Goal: Information Seeking & Learning: Learn about a topic

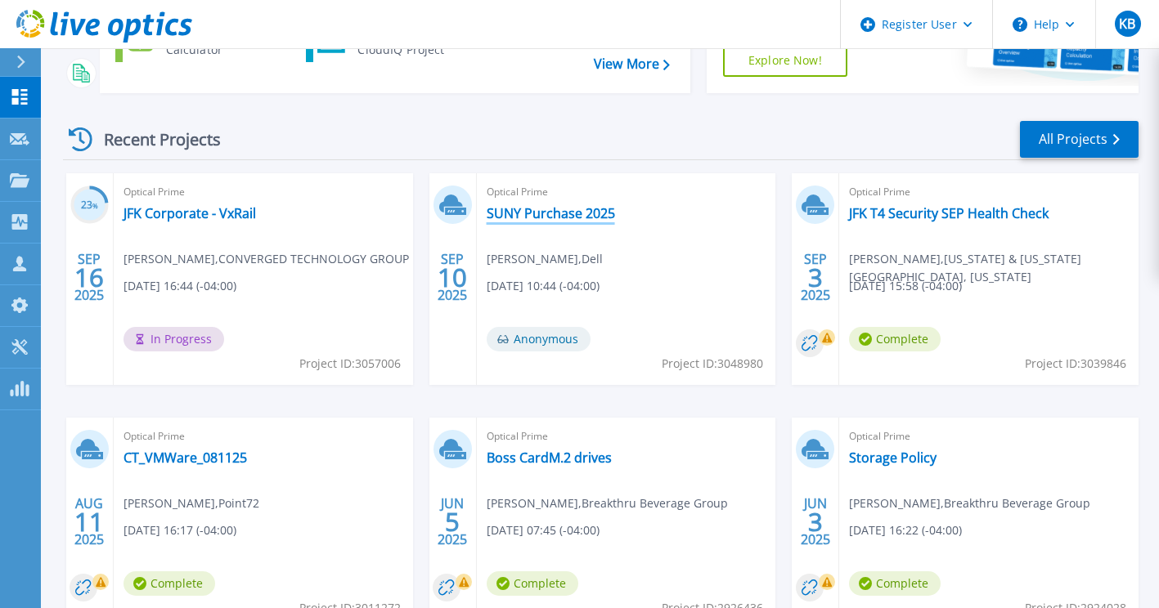
scroll to position [251, 0]
click at [565, 209] on link "SUNY Purchase 2025" at bounding box center [551, 212] width 128 height 16
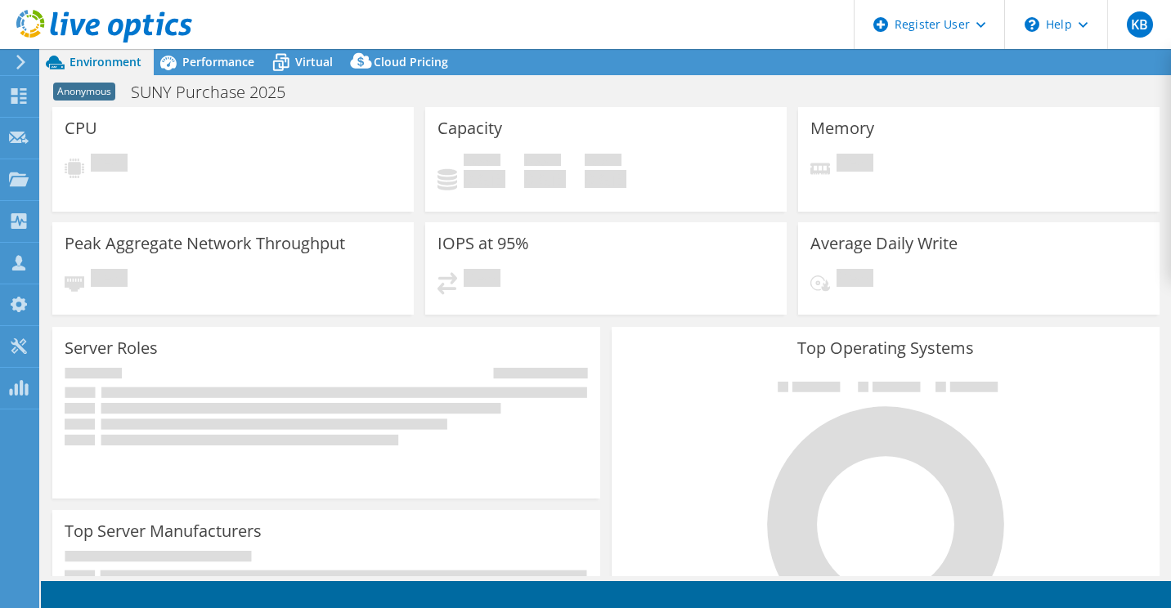
select select "USD"
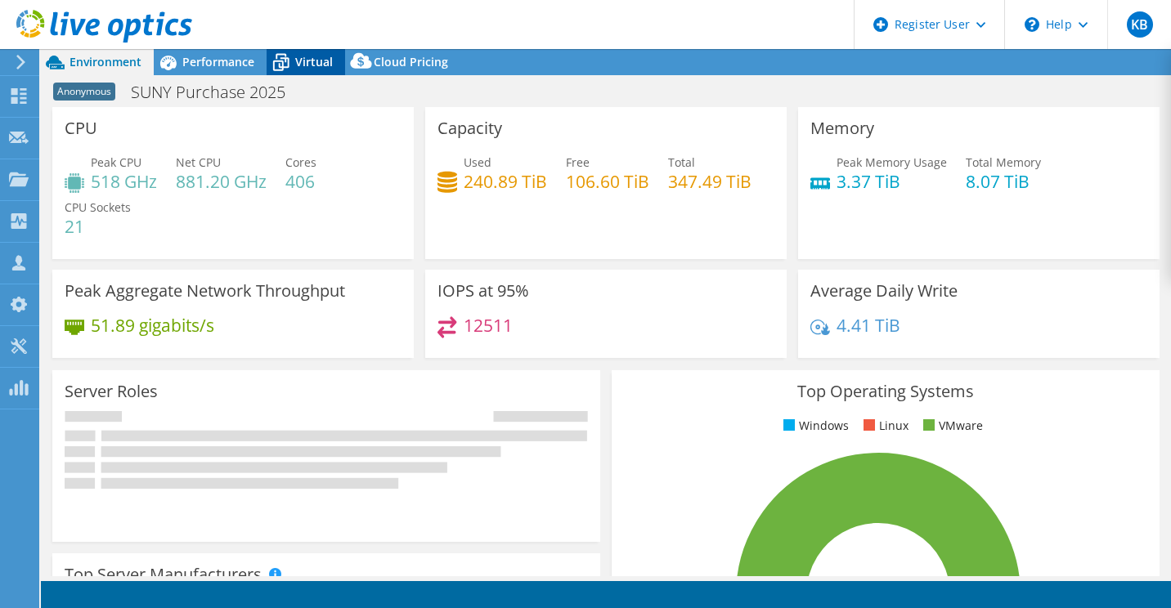
click at [298, 61] on span "Virtual" at bounding box center [314, 62] width 38 height 16
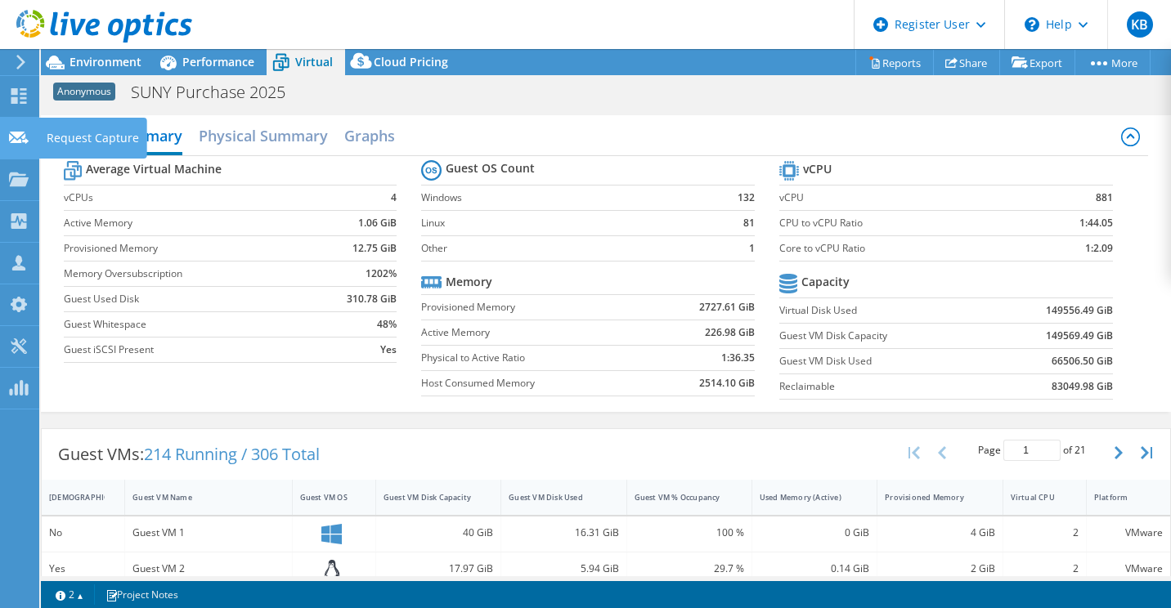
click at [11, 137] on use at bounding box center [19, 137] width 20 height 12
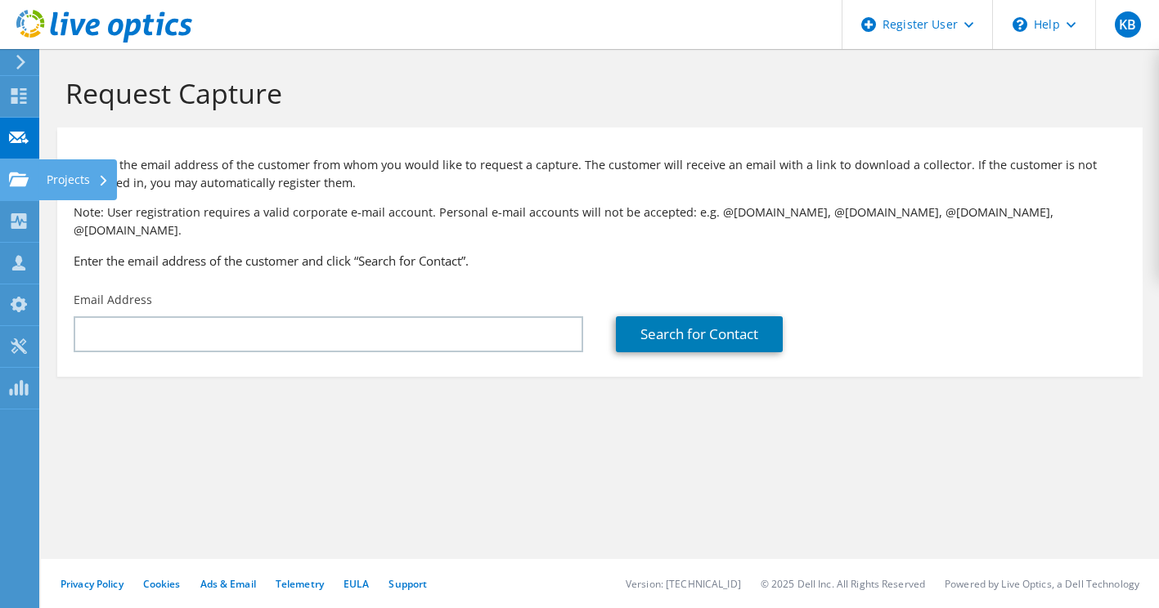
click at [20, 182] on use at bounding box center [19, 179] width 20 height 14
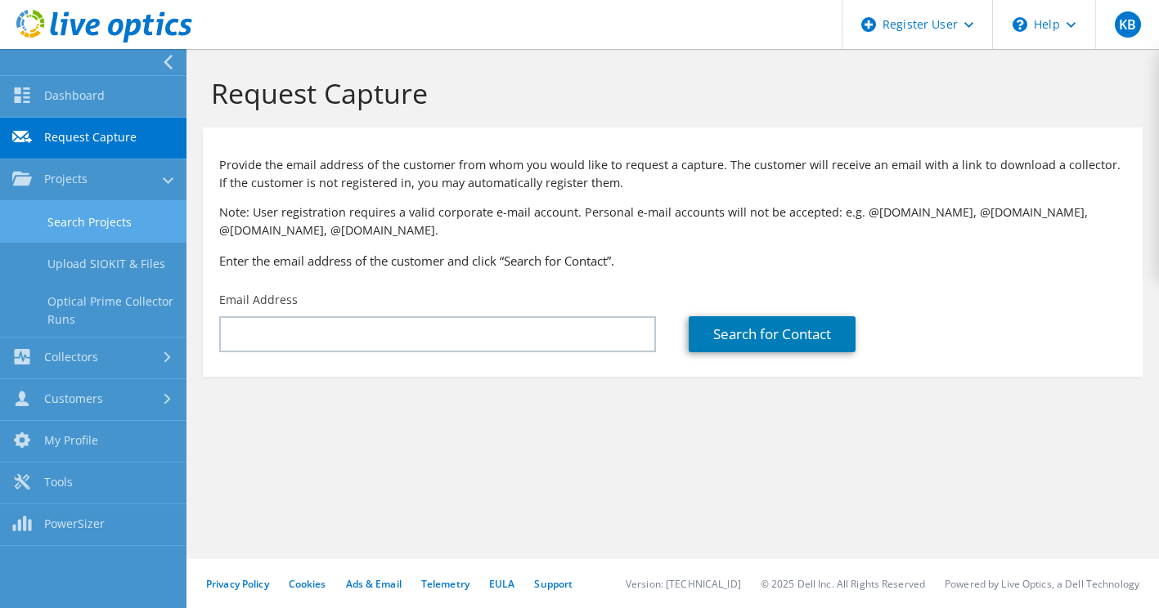
click at [120, 228] on link "Search Projects" at bounding box center [93, 222] width 186 height 42
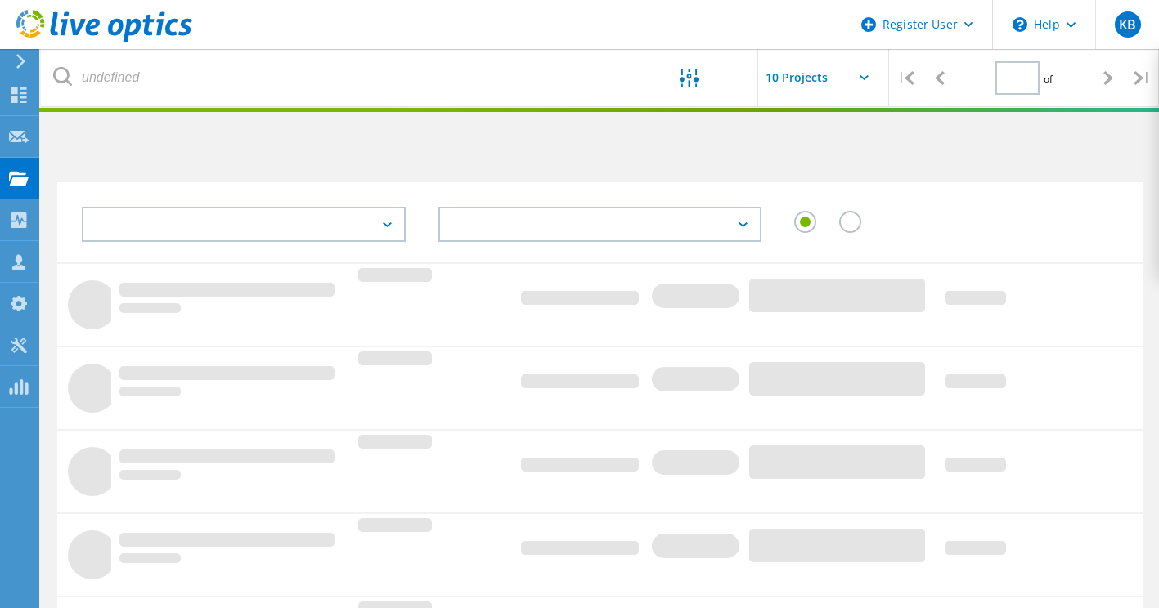
type input "1"
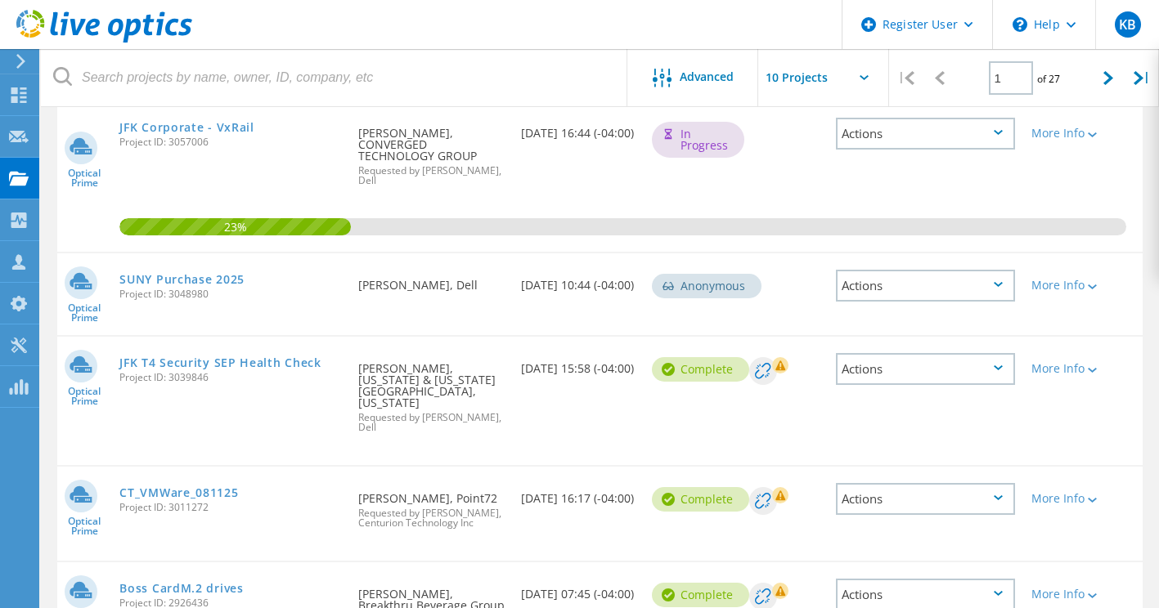
scroll to position [200, 0]
click at [231, 276] on link "SUNY Purchase 2025" at bounding box center [181, 280] width 125 height 11
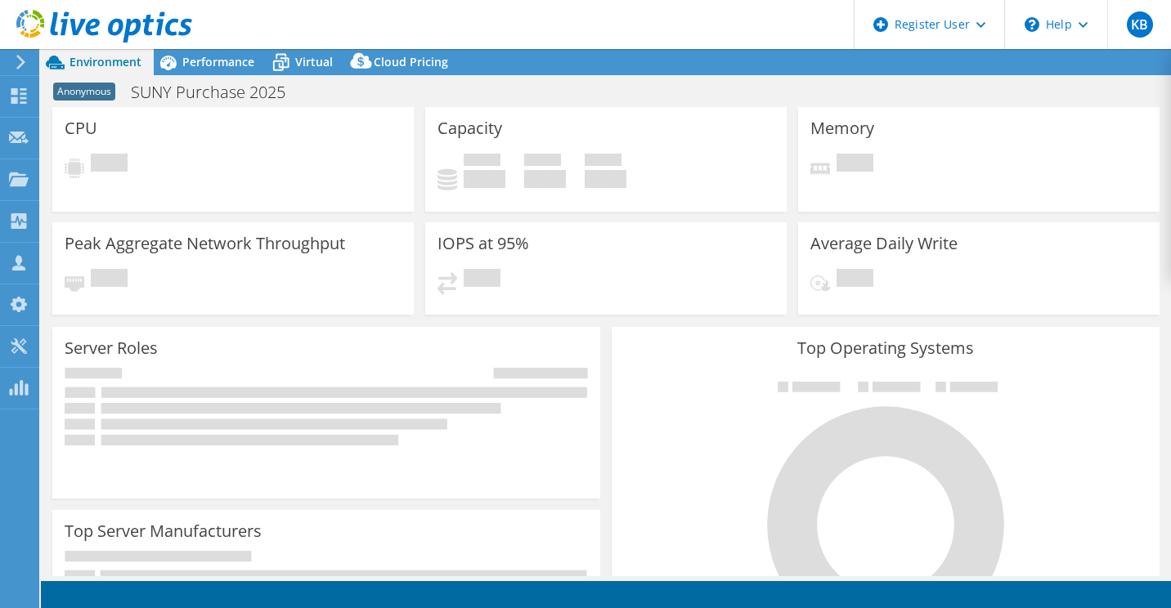
select select "USD"
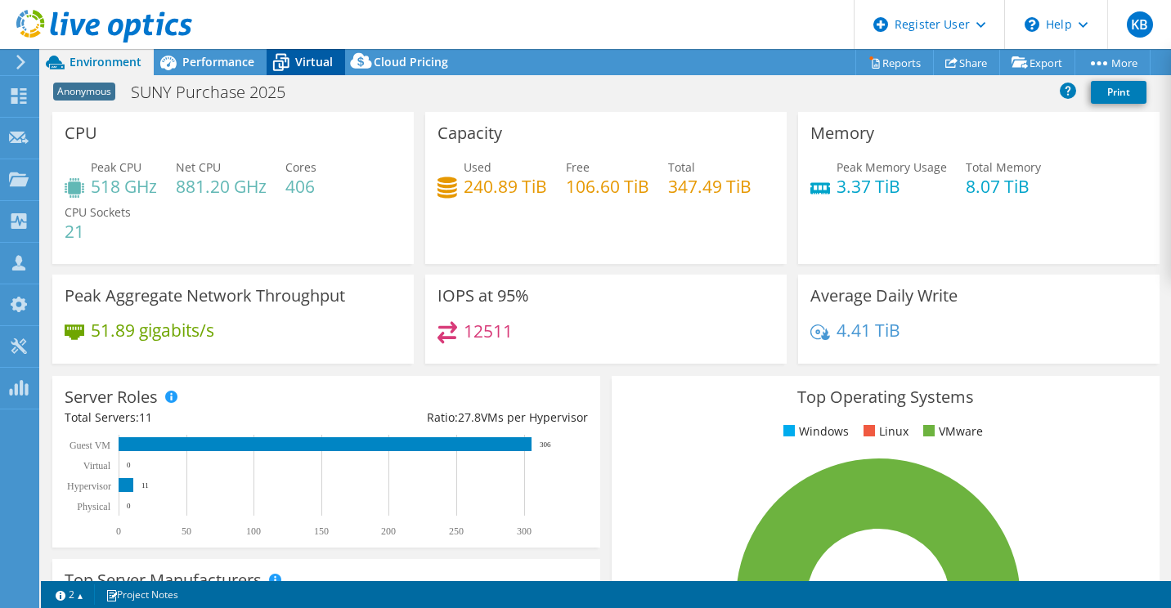
click at [334, 59] on div "Virtual" at bounding box center [306, 62] width 79 height 26
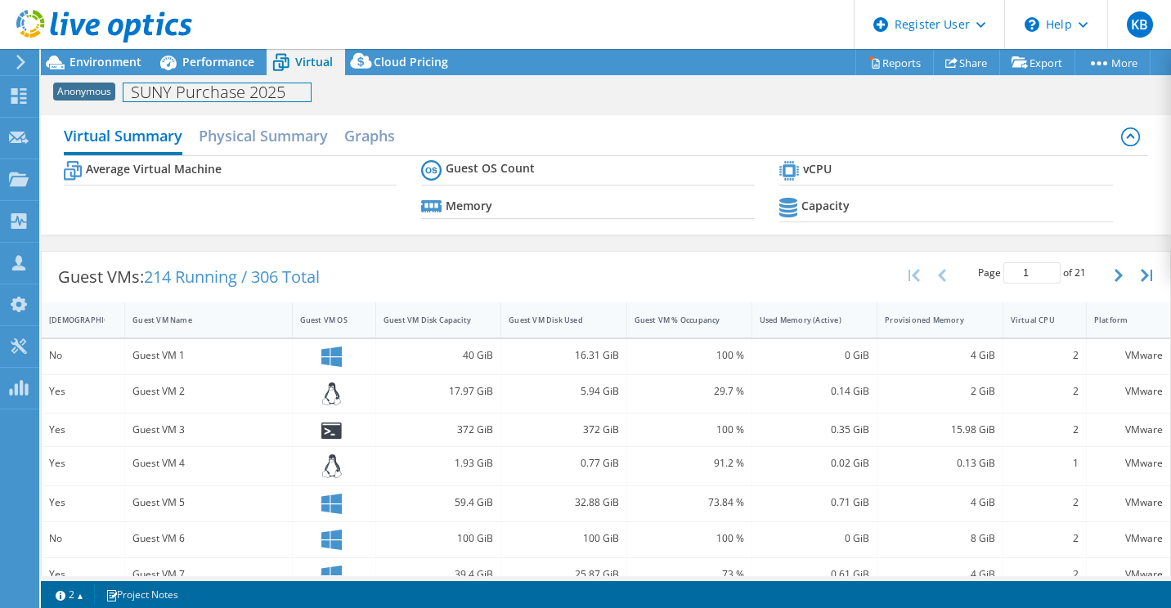
click at [182, 76] on div "Anonymous SUNY Purchase 2025 Print" at bounding box center [606, 91] width 1130 height 32
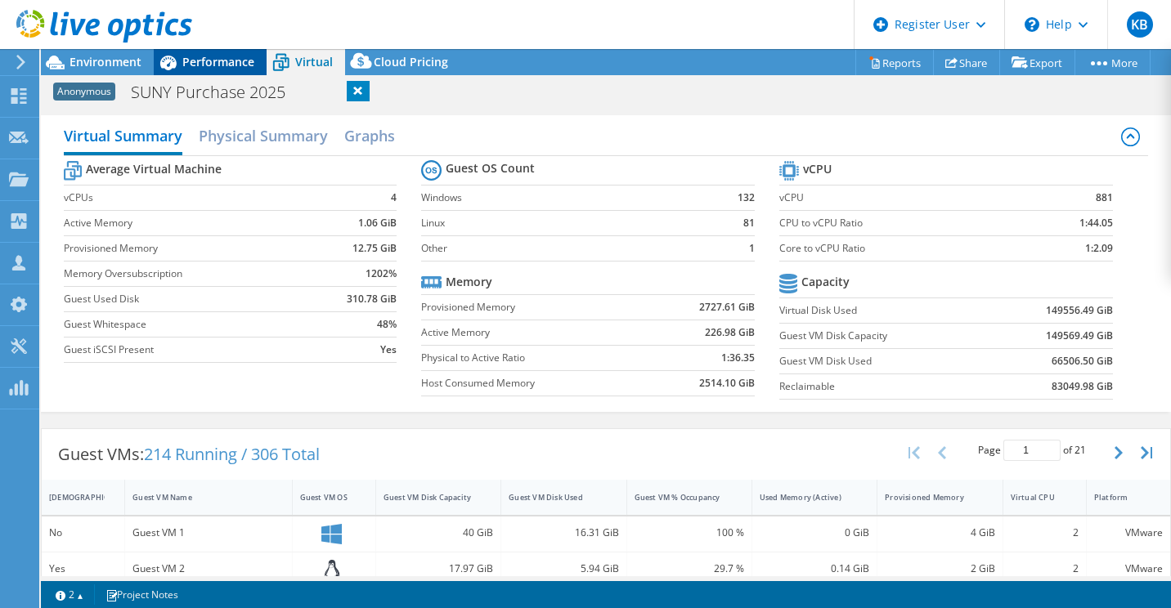
click at [186, 71] on div "Performance" at bounding box center [210, 62] width 113 height 26
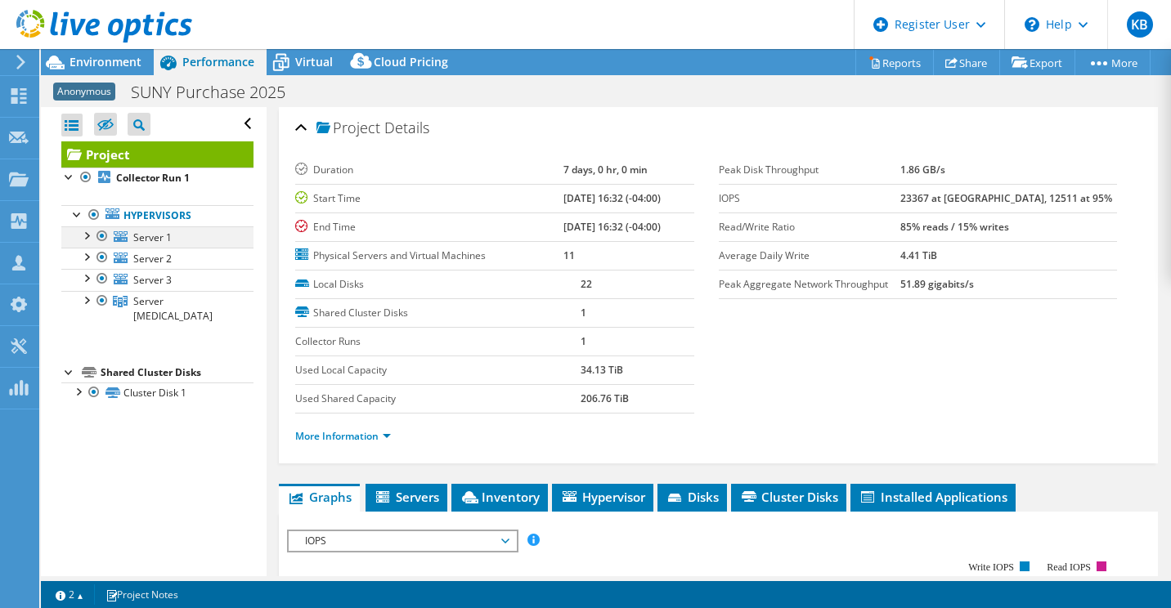
click at [94, 231] on div at bounding box center [102, 237] width 16 height 20
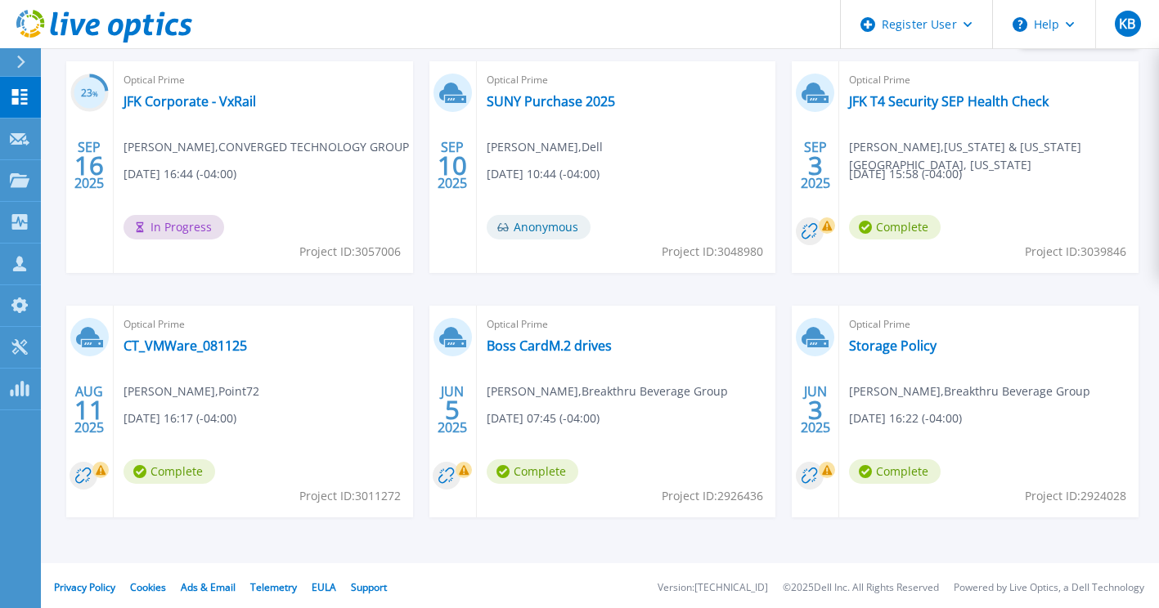
scroll to position [366, 0]
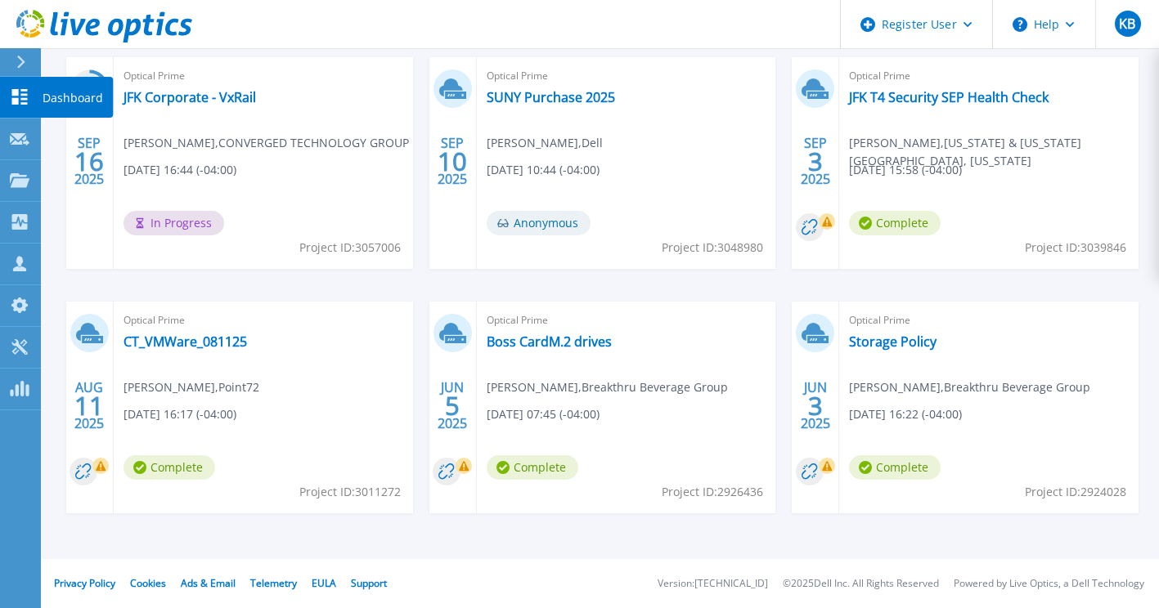
click at [30, 79] on link "Dashboard Dashboard" at bounding box center [20, 98] width 41 height 42
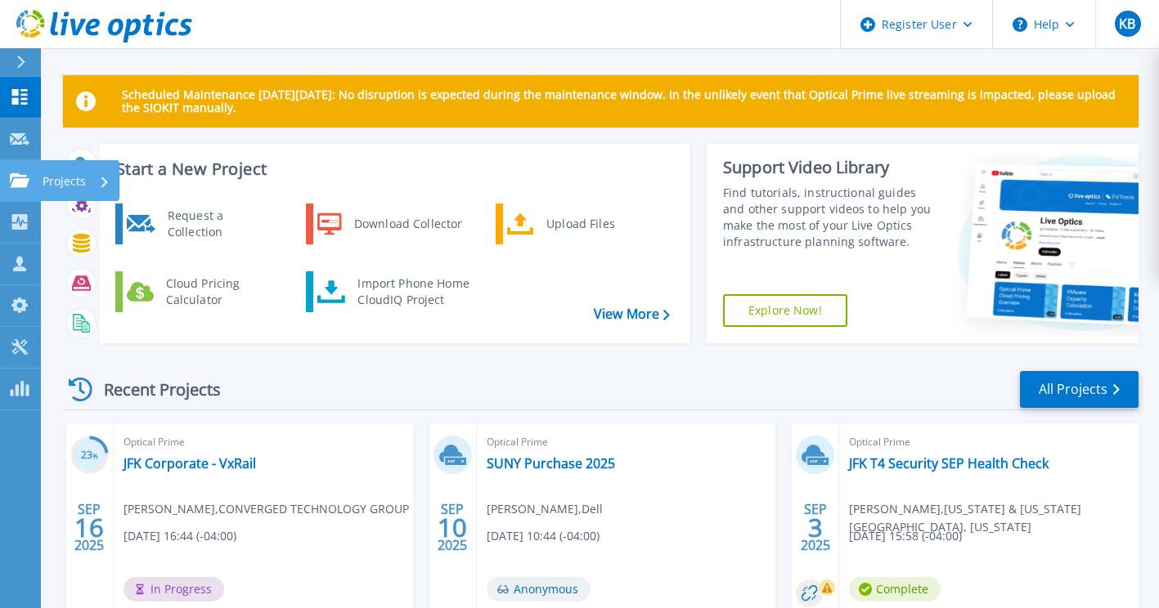
click at [34, 187] on link "Projects Projects" at bounding box center [20, 181] width 41 height 42
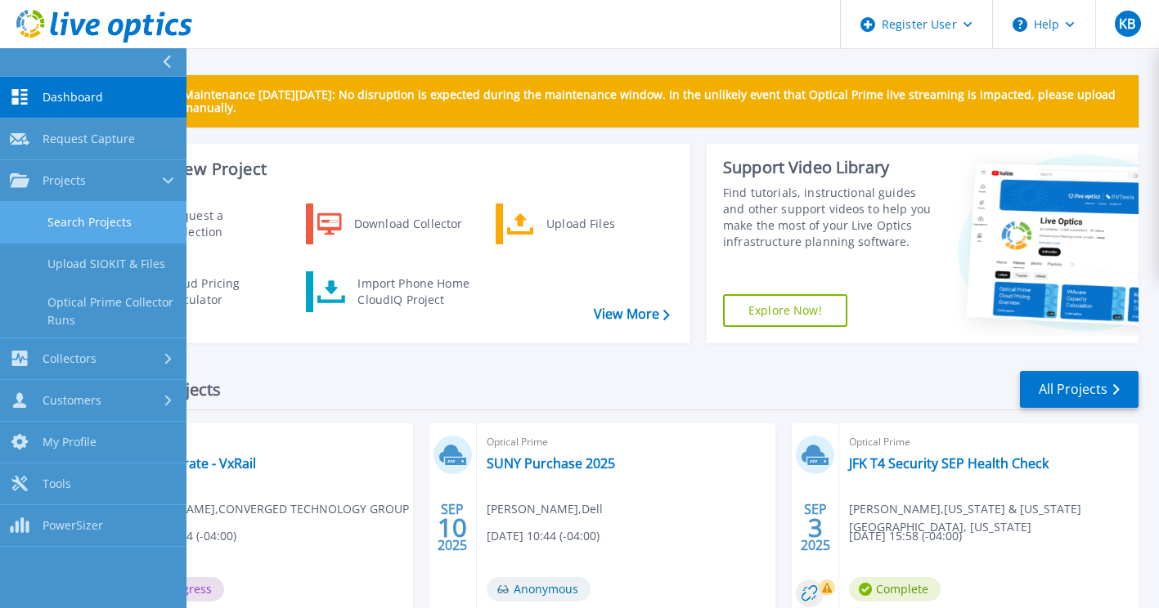
click at [79, 228] on link "Search Projects" at bounding box center [93, 223] width 186 height 42
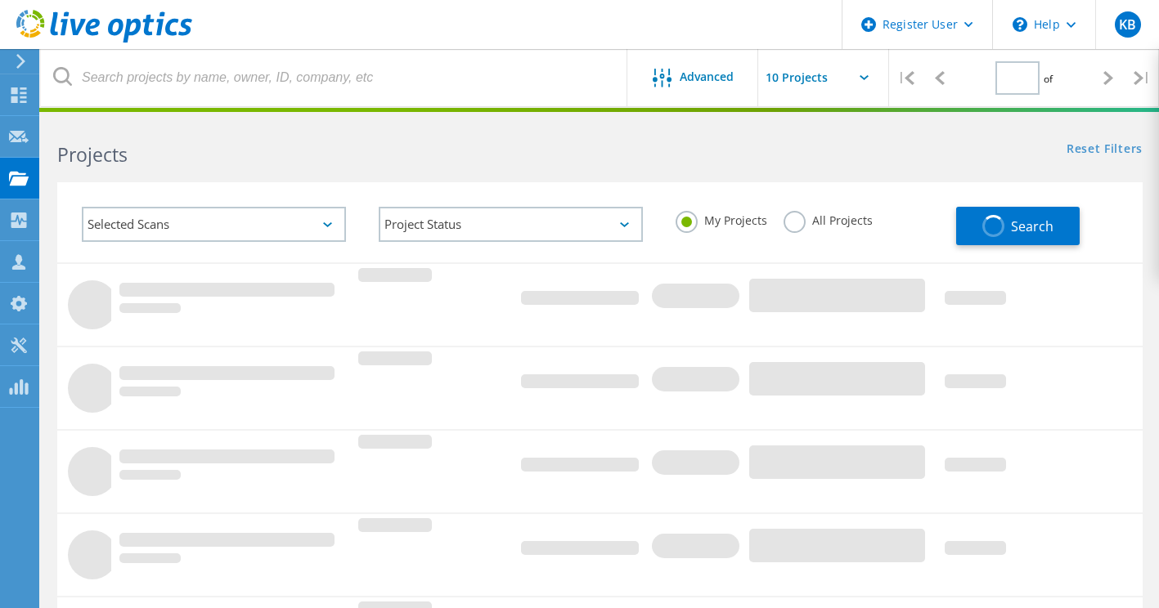
type input "1"
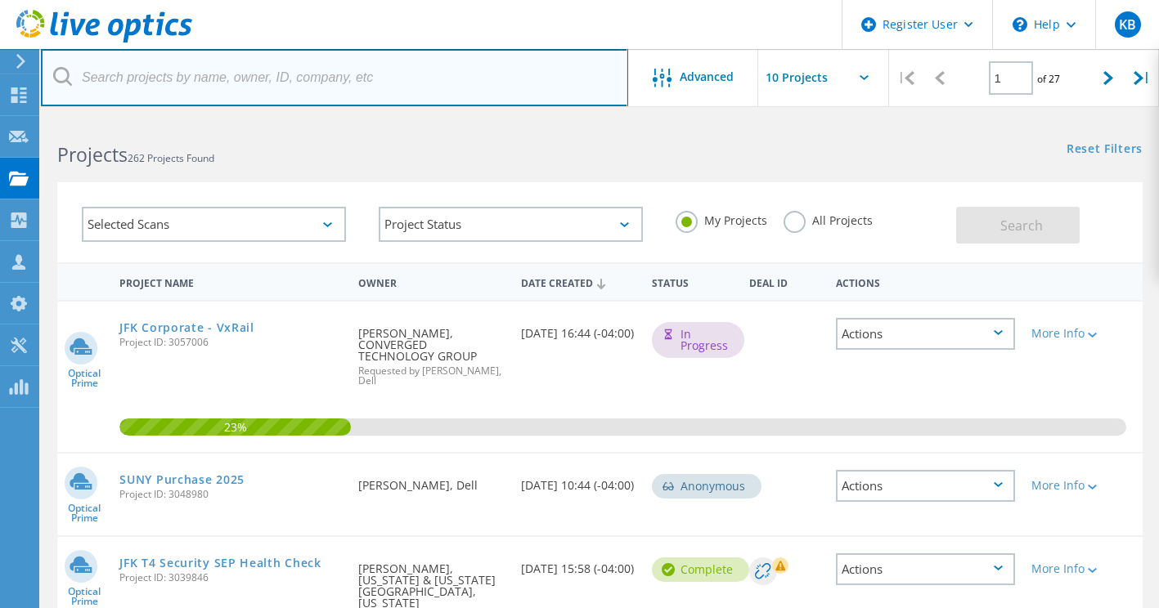
click at [276, 70] on input "text" at bounding box center [334, 77] width 587 height 57
paste input "Does anyone know if stretched clusters will double reported capacity consumed o…"
type input "Does anyone know if stretched clusters will double reported capacity consumed o…"
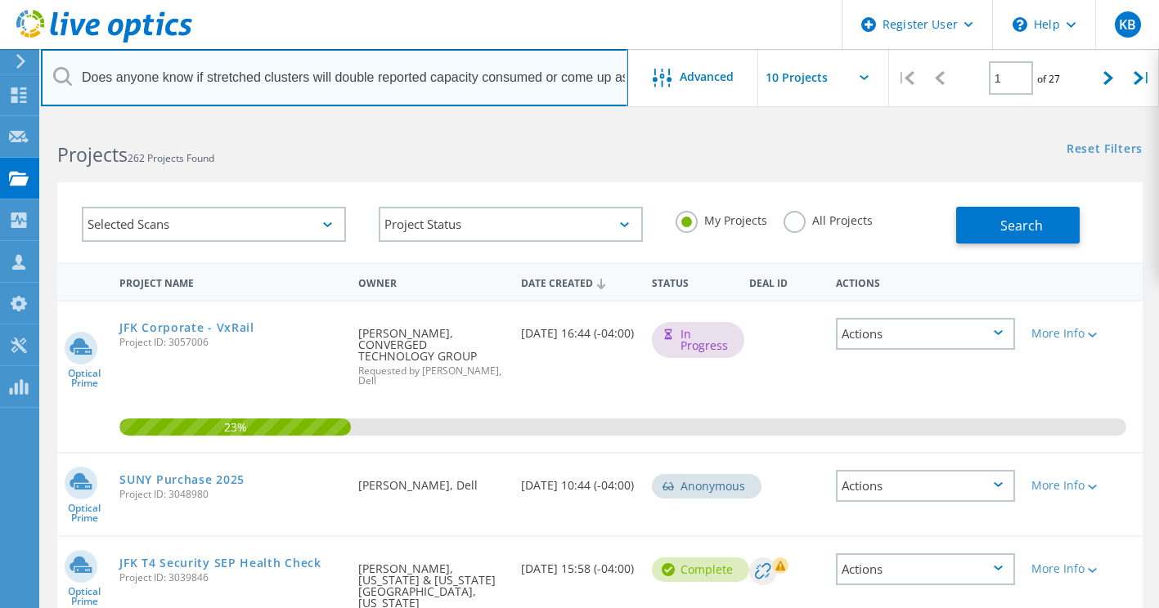
scroll to position [0, 164]
paste input "text"
click at [280, 88] on input "text" at bounding box center [334, 77] width 587 height 57
paste input "2905914"
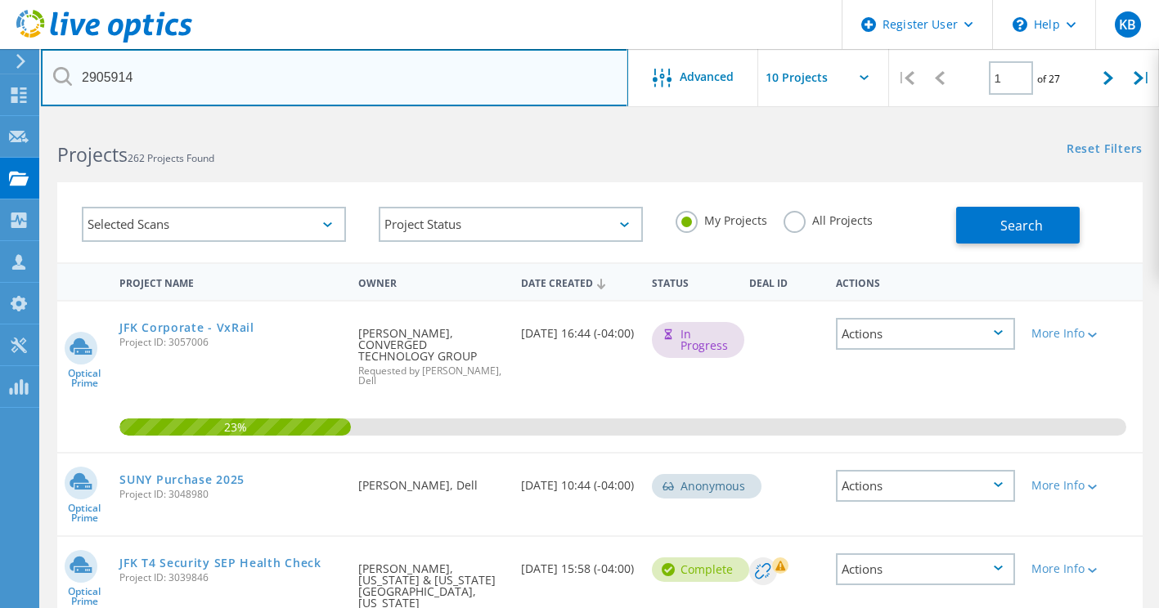
type input "2905914"
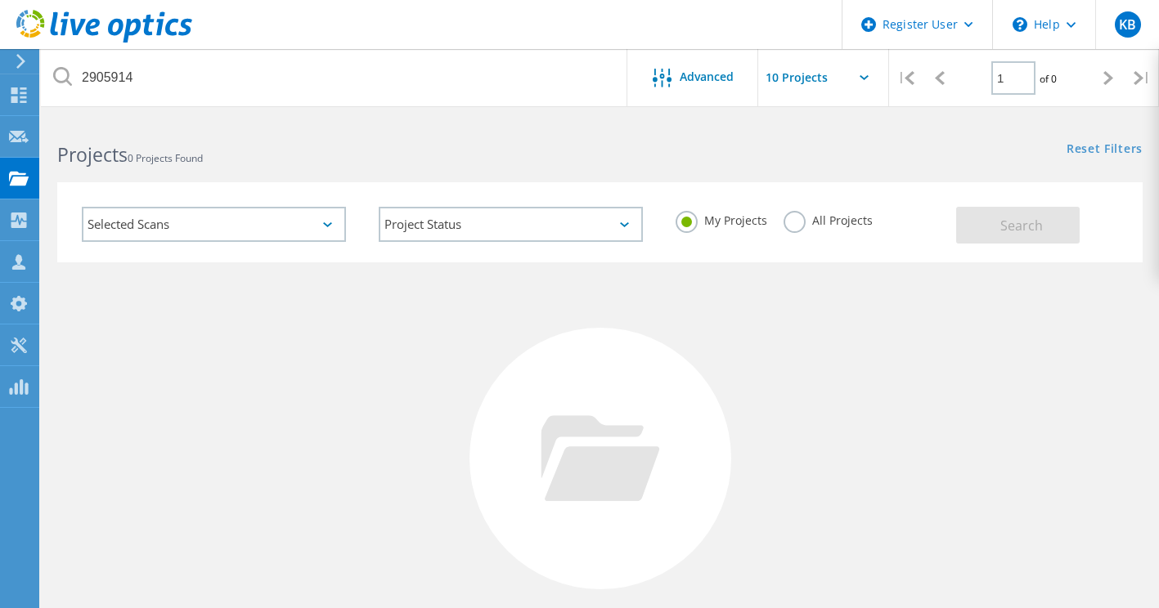
click at [780, 223] on div "My Projects All Projects" at bounding box center [807, 221] width 297 height 61
click at [790, 223] on label "All Projects" at bounding box center [827, 219] width 89 height 16
click at [0, 0] on input "All Projects" at bounding box center [0, 0] width 0 height 0
click at [1016, 230] on span "Search" at bounding box center [1021, 226] width 43 height 18
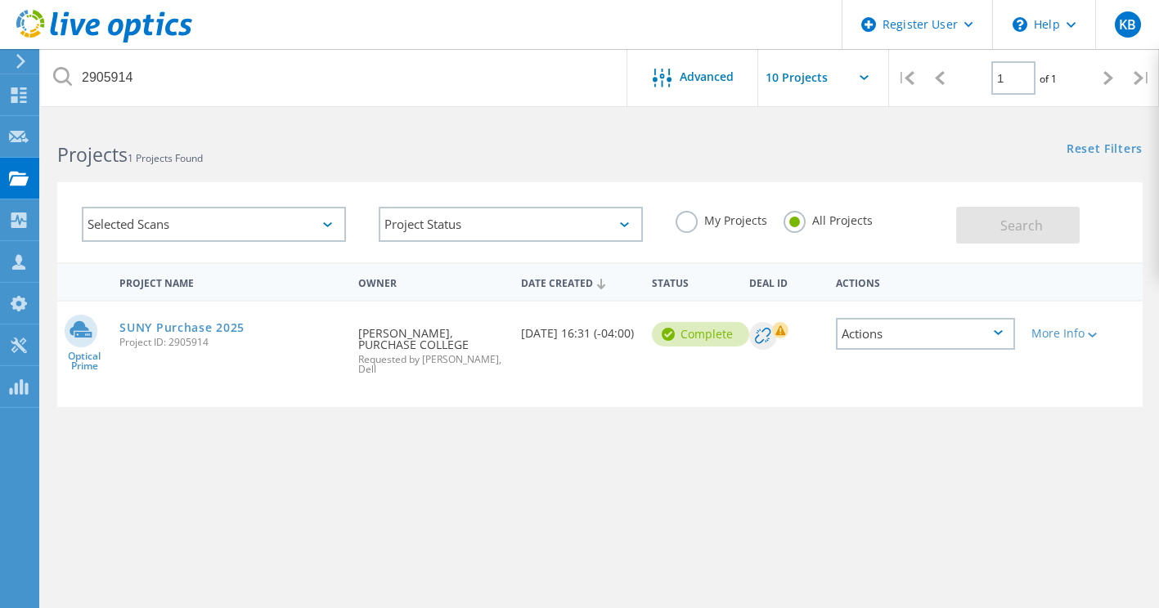
click at [233, 339] on span "Project ID: 2905914" at bounding box center [230, 343] width 222 height 10
click at [225, 334] on link "SUNY Purchase 2025" at bounding box center [181, 327] width 125 height 11
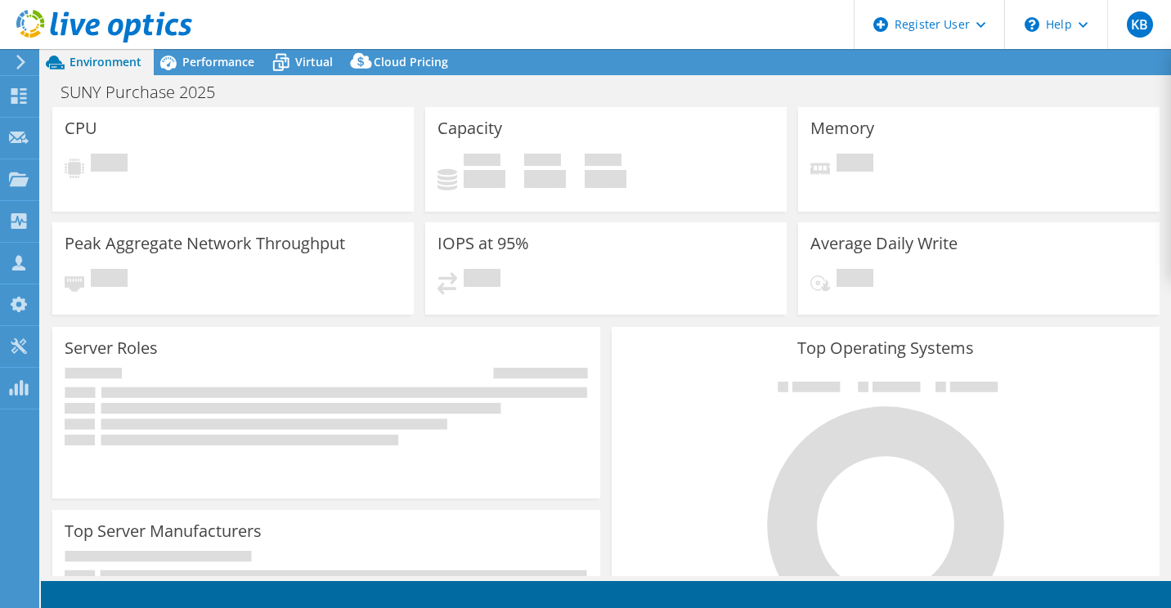
select select "USD"
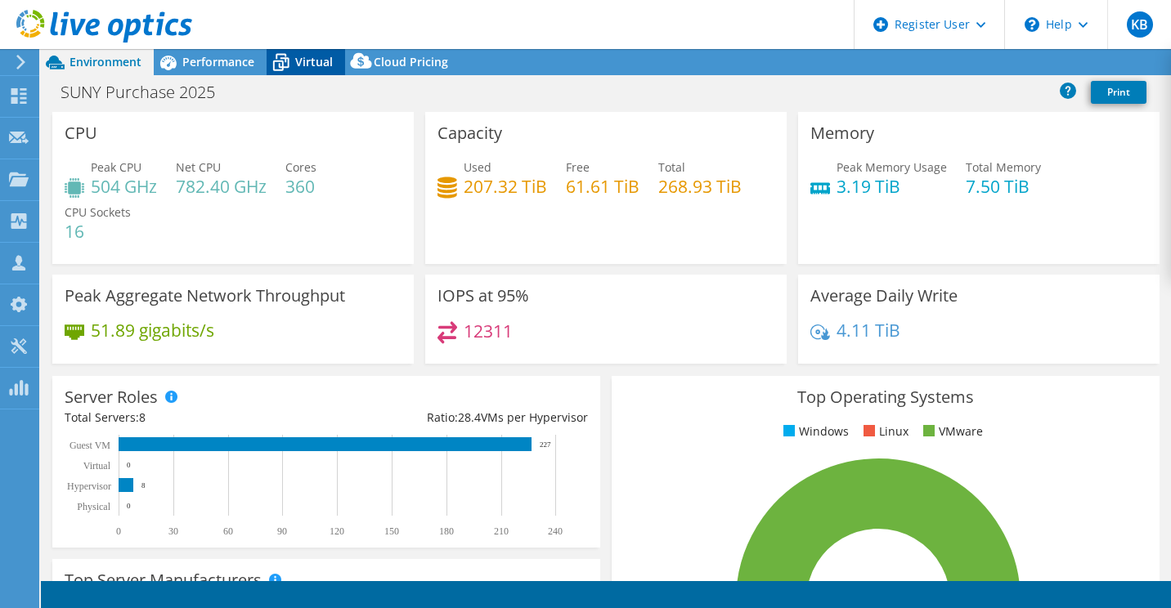
click at [302, 67] on span "Virtual" at bounding box center [314, 62] width 38 height 16
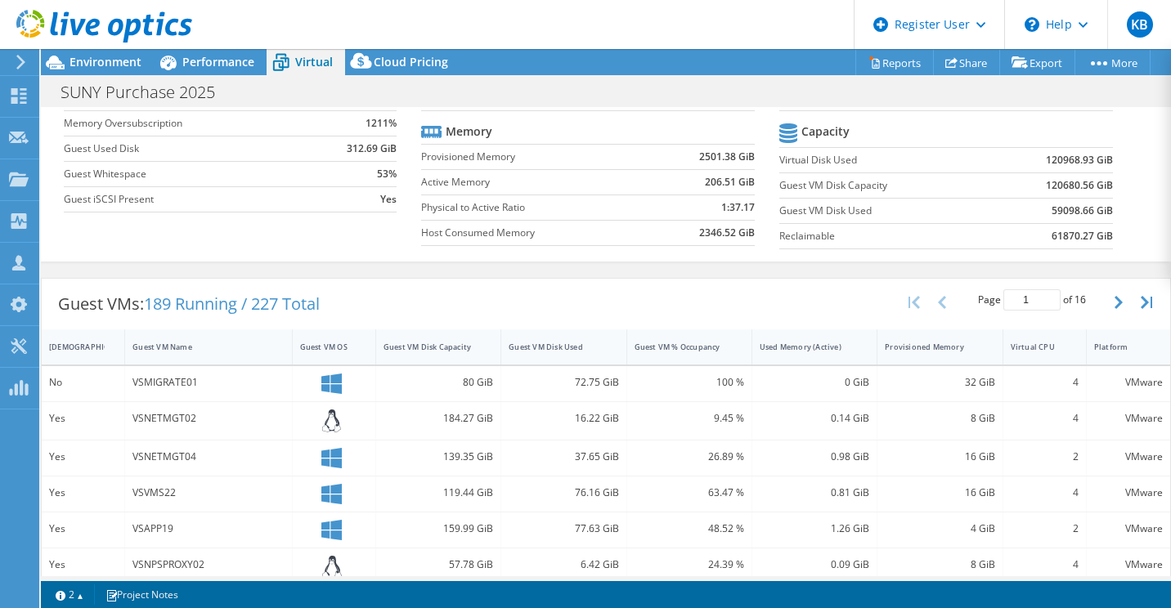
scroll to position [155, 0]
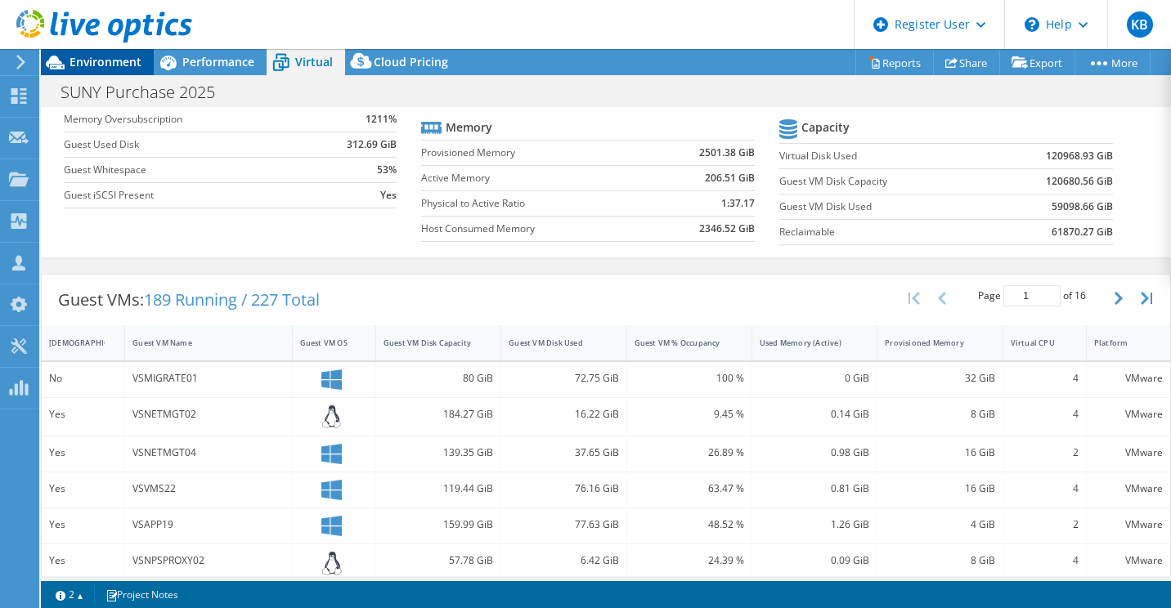
click at [118, 66] on span "Environment" at bounding box center [106, 62] width 72 height 16
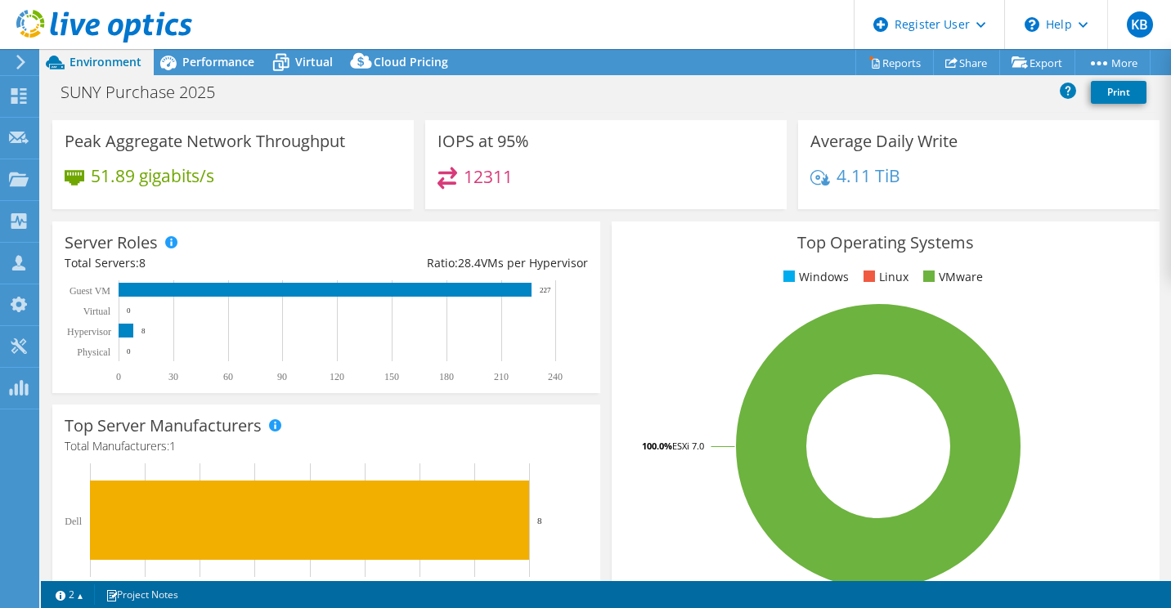
scroll to position [0, 0]
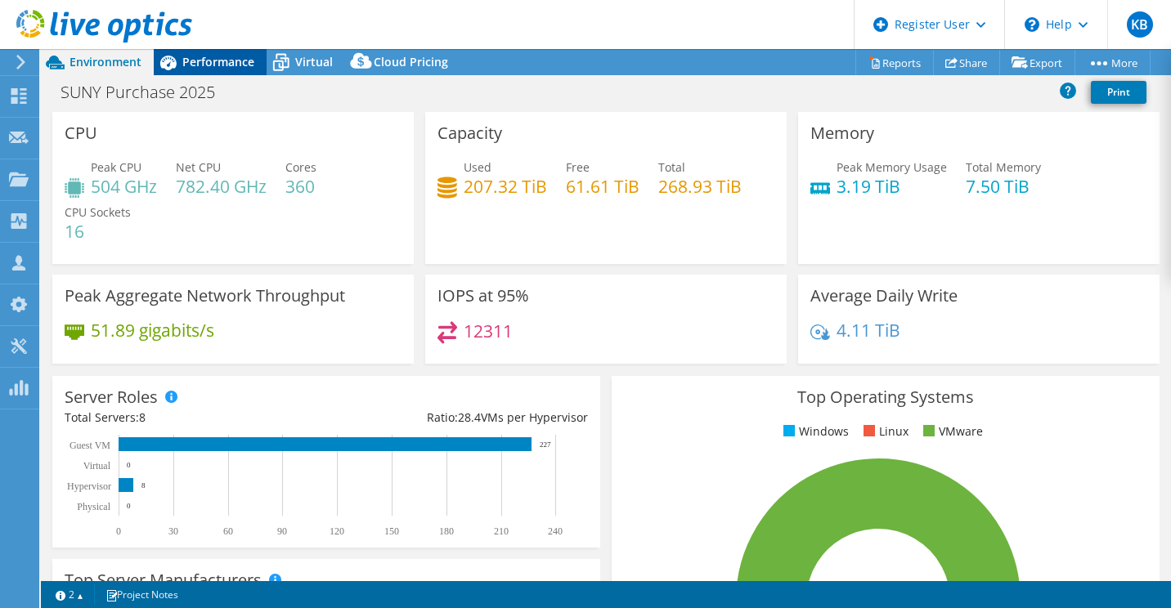
click at [238, 63] on span "Performance" at bounding box center [218, 62] width 72 height 16
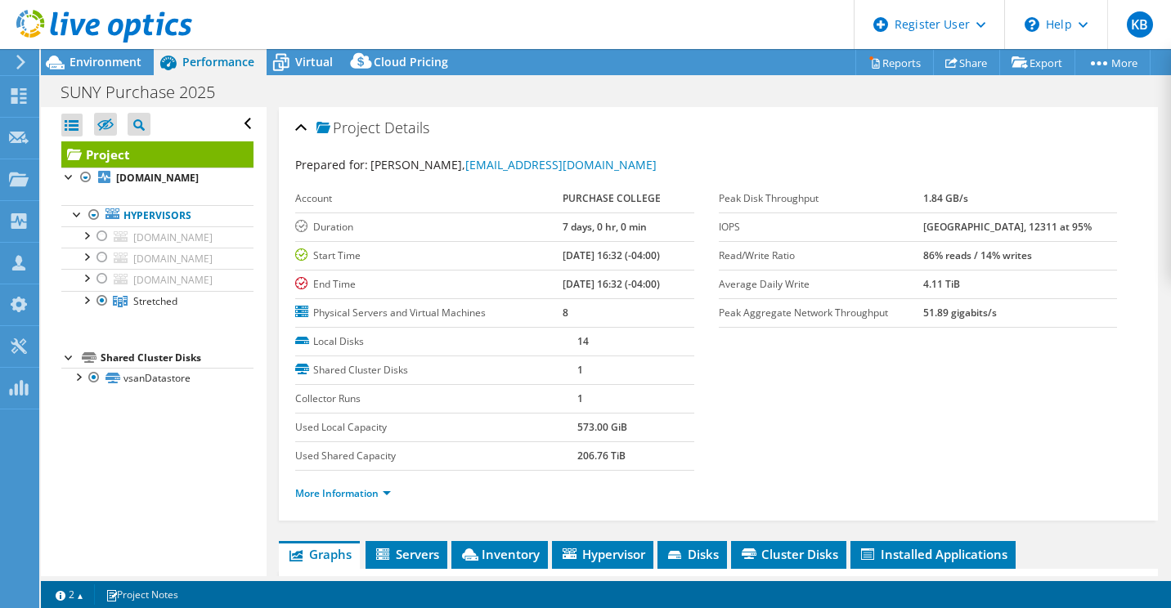
click at [830, 415] on section "Prepared for: [PERSON_NAME], [EMAIL_ADDRESS][DOMAIN_NAME] Account PURCHASE COLL…" at bounding box center [718, 336] width 846 height 361
click at [130, 70] on span "Environment" at bounding box center [106, 62] width 72 height 16
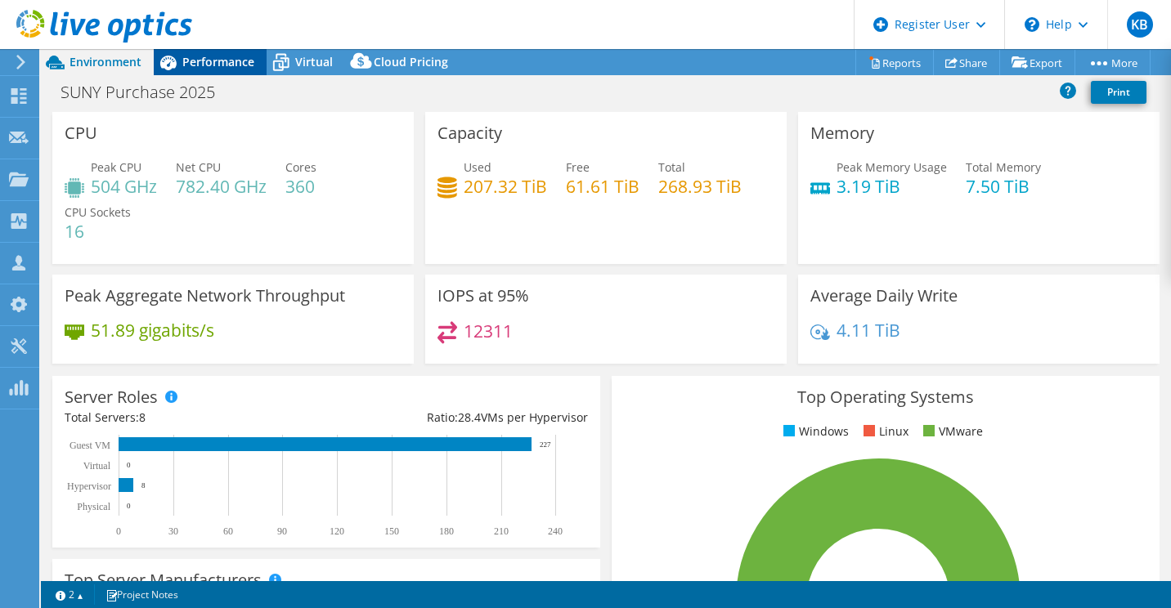
click at [211, 52] on div "Performance" at bounding box center [210, 62] width 113 height 26
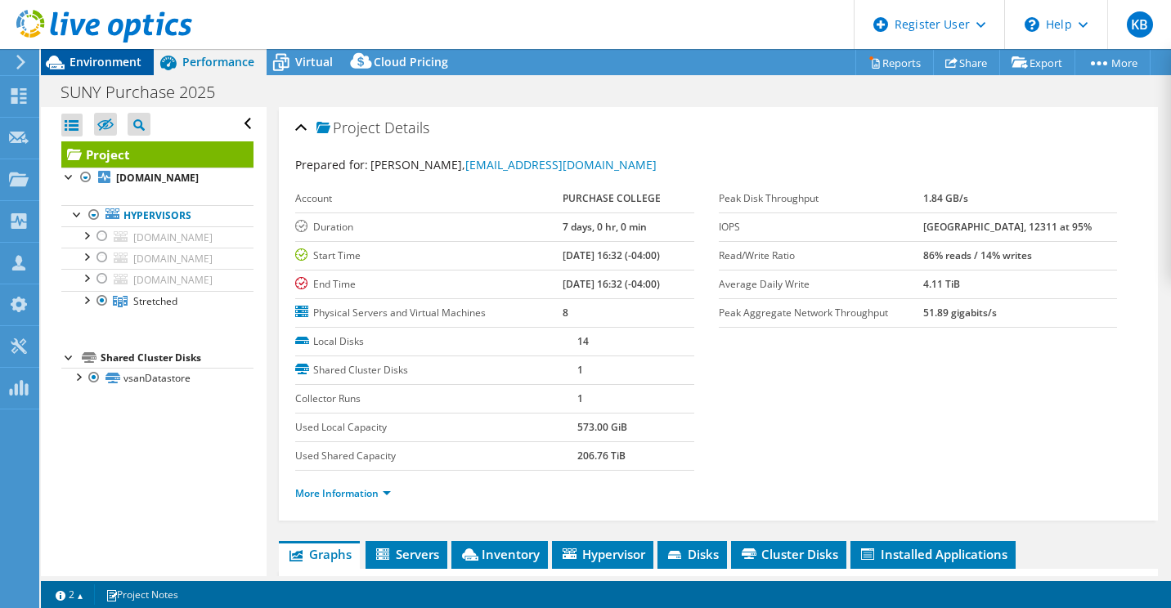
click at [107, 70] on div "Environment" at bounding box center [97, 62] width 113 height 26
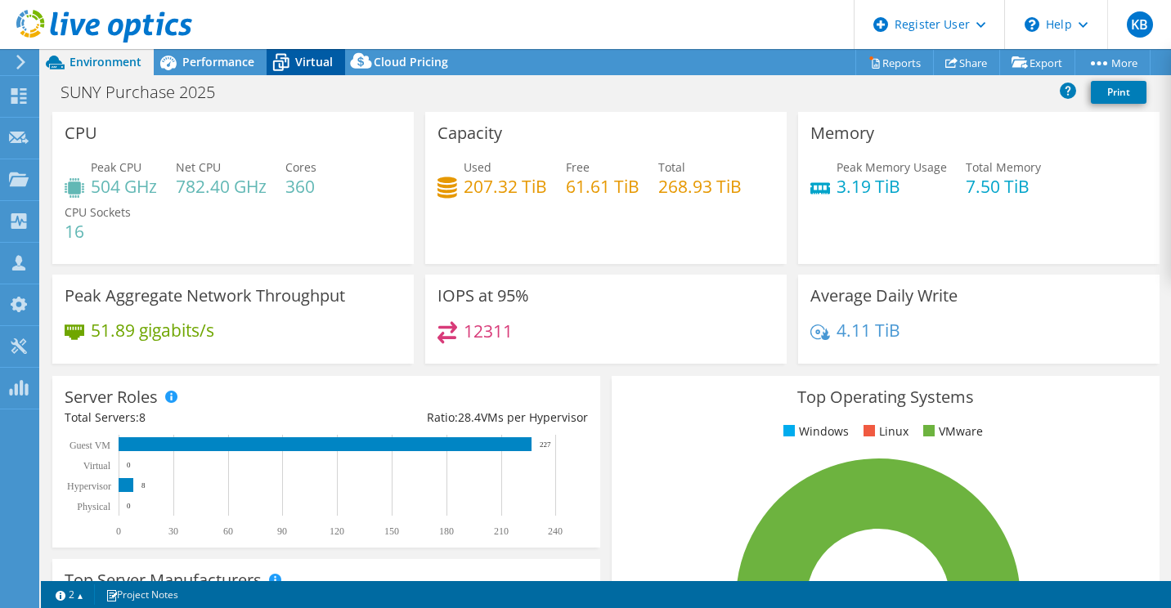
click at [330, 60] on span "Virtual" at bounding box center [314, 62] width 38 height 16
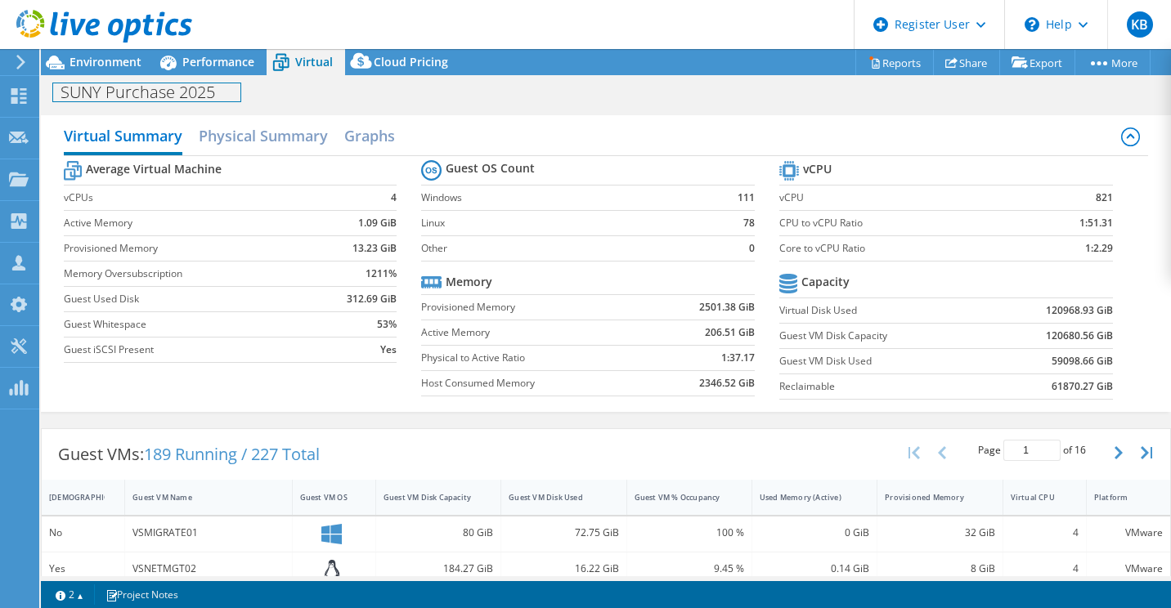
click at [119, 75] on div "SUNY Purchase 2025 Print" at bounding box center [606, 91] width 1130 height 32
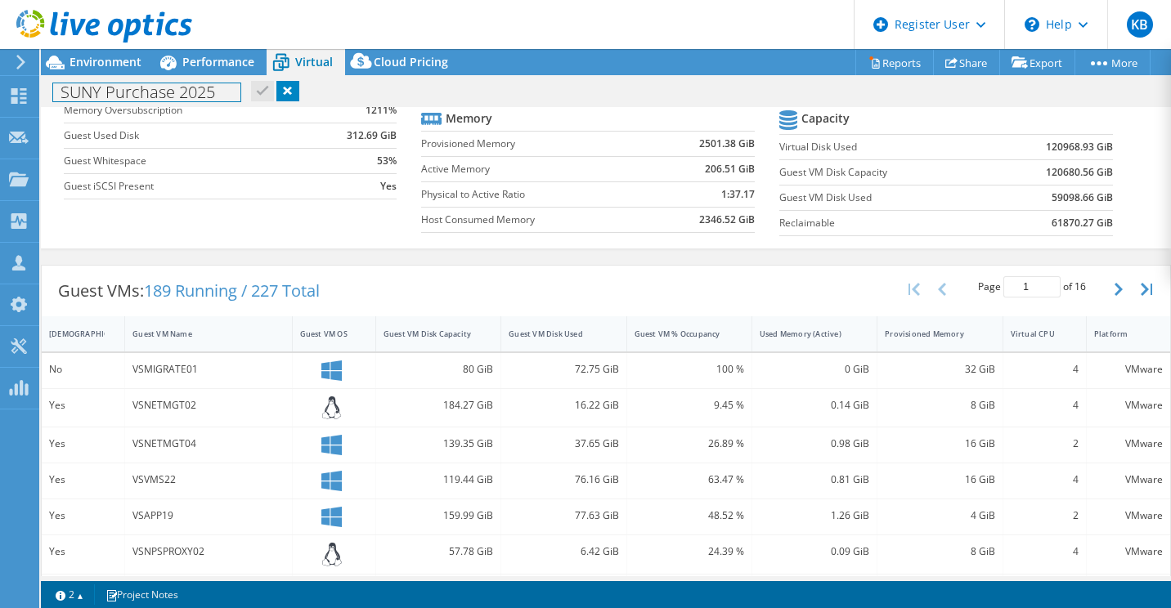
scroll to position [164, 0]
click at [125, 74] on div "Environment" at bounding box center [97, 62] width 113 height 26
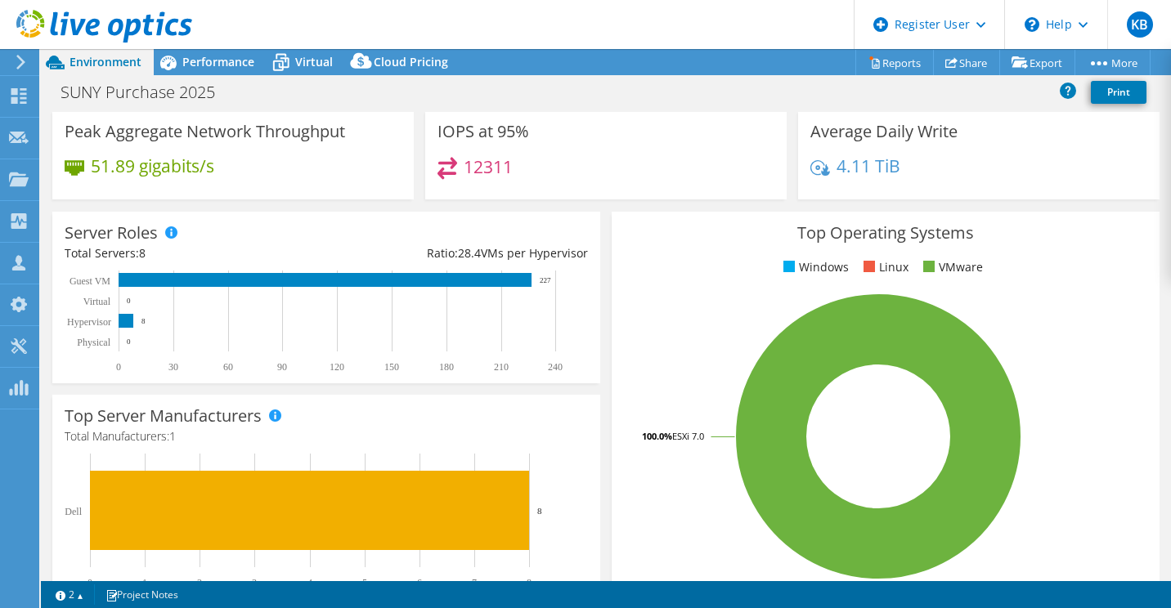
scroll to position [0, 0]
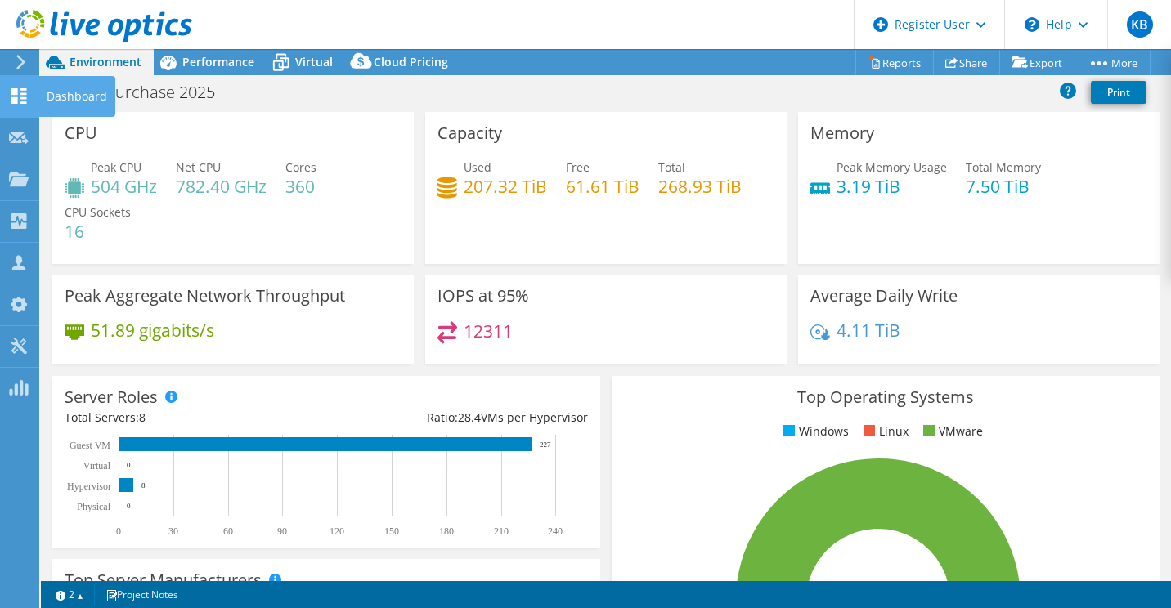
click at [14, 89] on use at bounding box center [19, 96] width 16 height 16
